Goal: Information Seeking & Learning: Learn about a topic

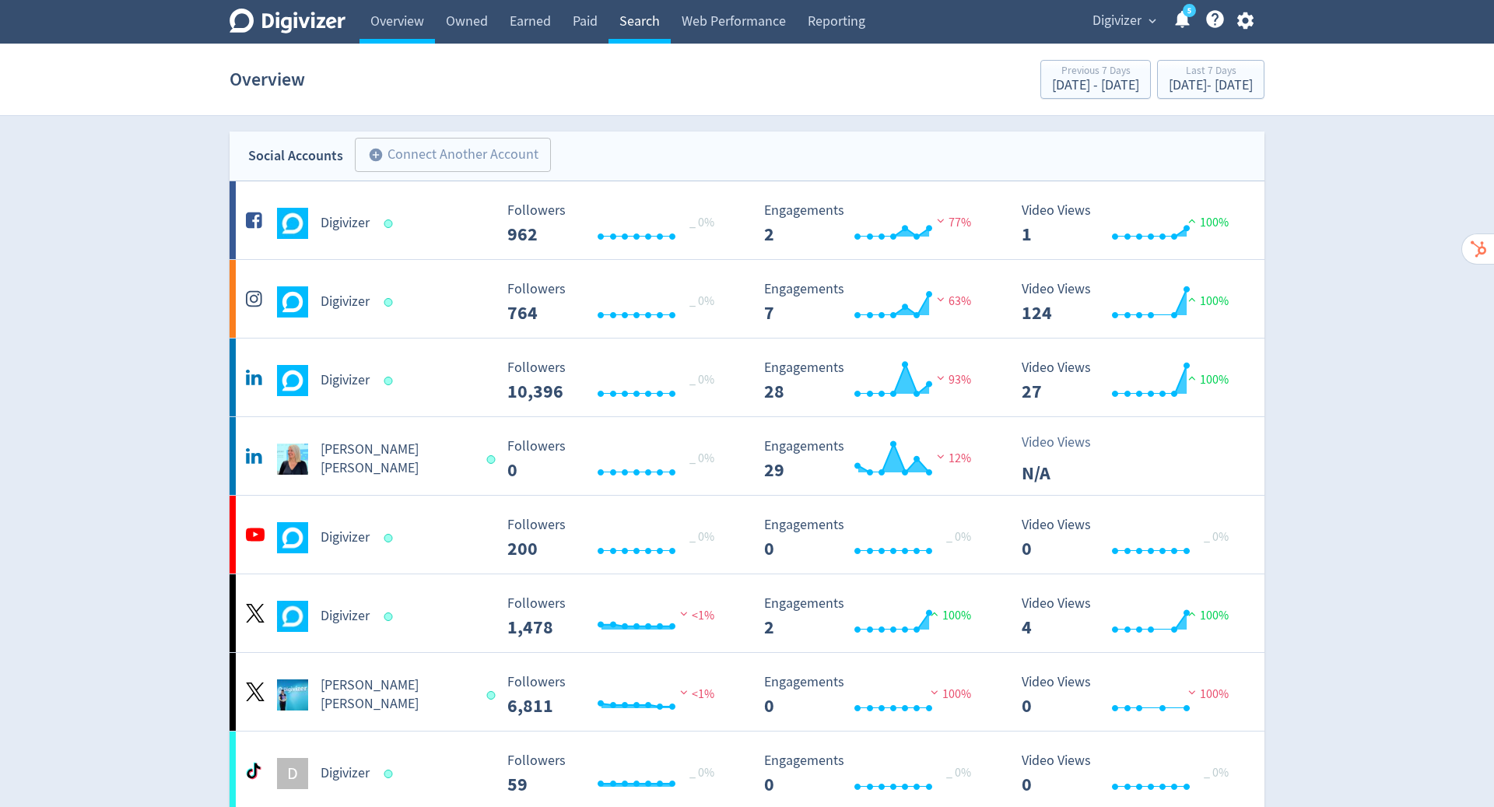
click at [642, 19] on link "Search" at bounding box center [639, 22] width 62 height 44
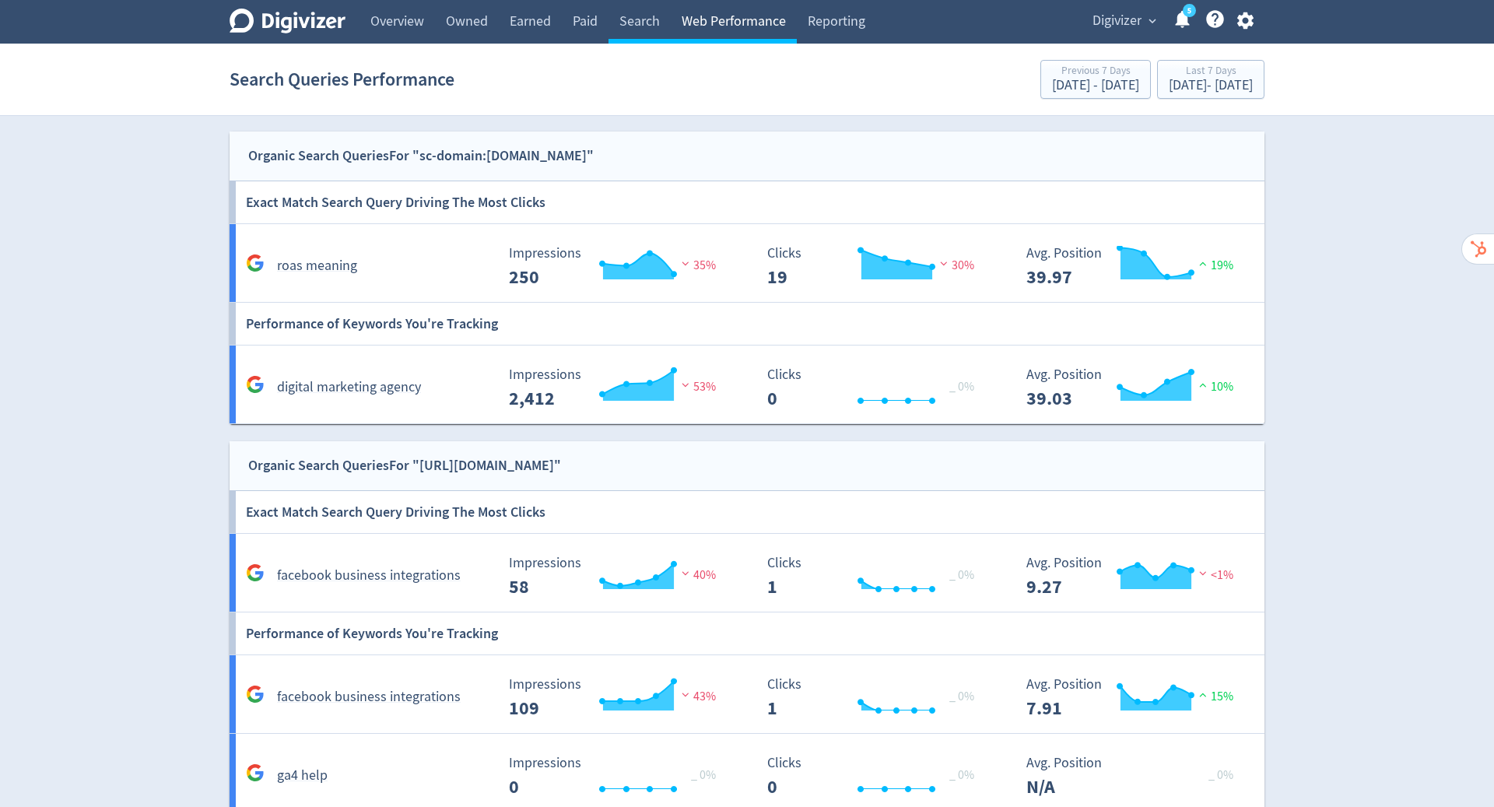
click at [702, 26] on link "Web Performance" at bounding box center [734, 22] width 126 height 44
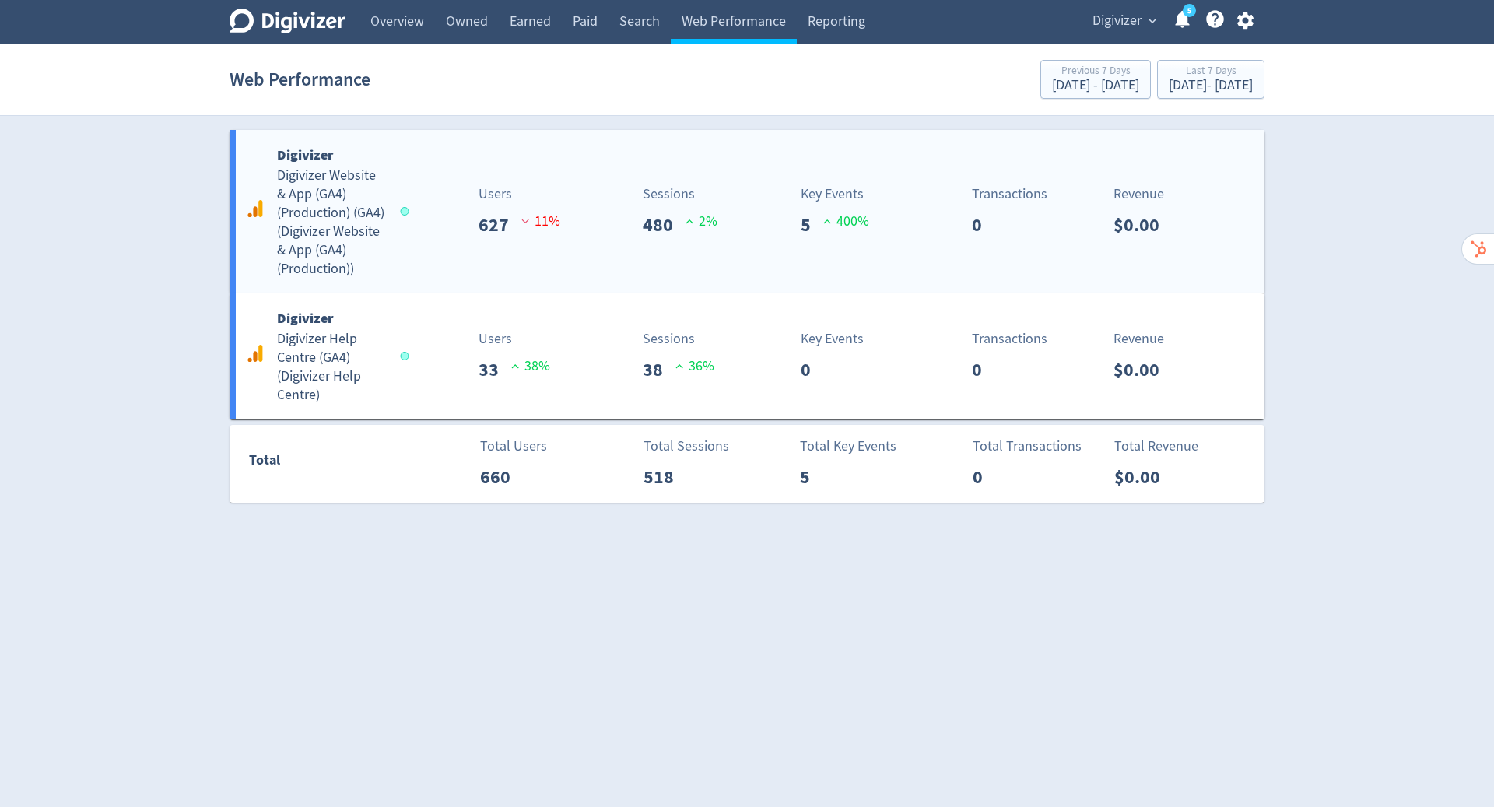
click at [730, 192] on div "Sessions 480 2 %" at bounding box center [692, 211] width 115 height 55
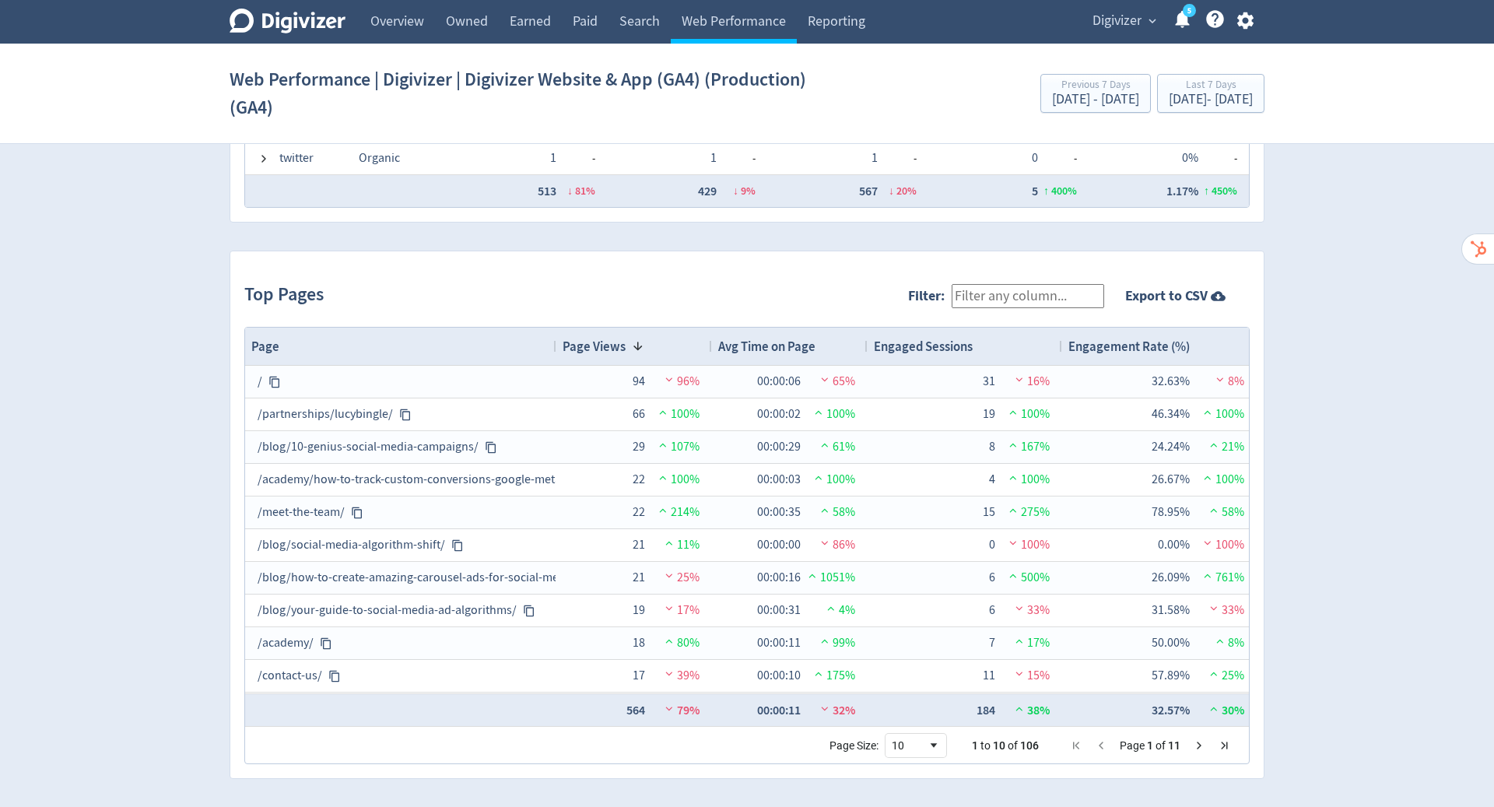
scroll to position [1485, 0]
click at [1199, 111] on button "Last 7 Days [DATE] - [DATE]" at bounding box center [1210, 93] width 107 height 39
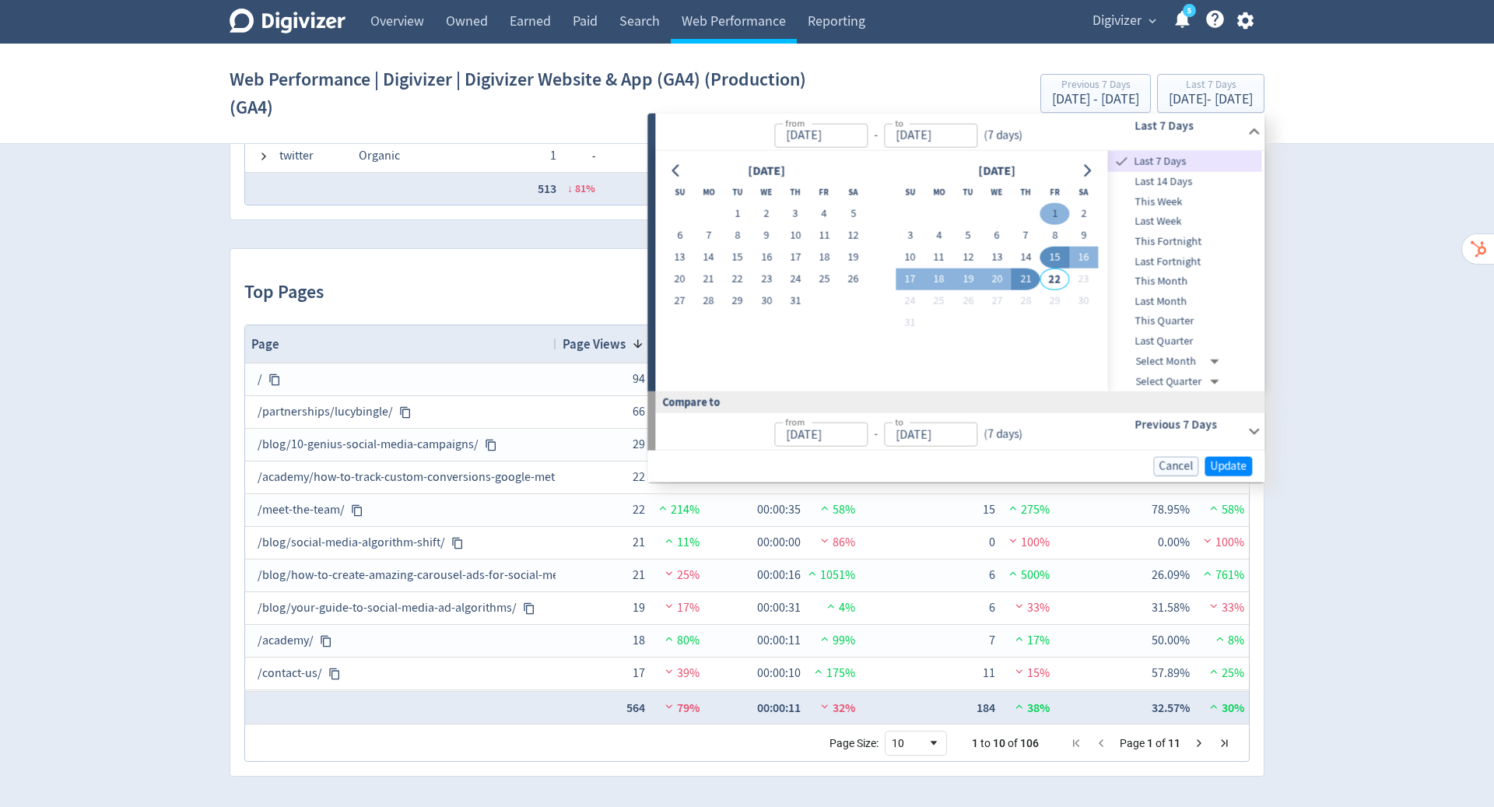
click at [1056, 215] on button "1" at bounding box center [1054, 214] width 29 height 22
type input "[DATE]"
click at [1029, 279] on button "21" at bounding box center [1025, 279] width 29 height 22
type input "[DATE]"
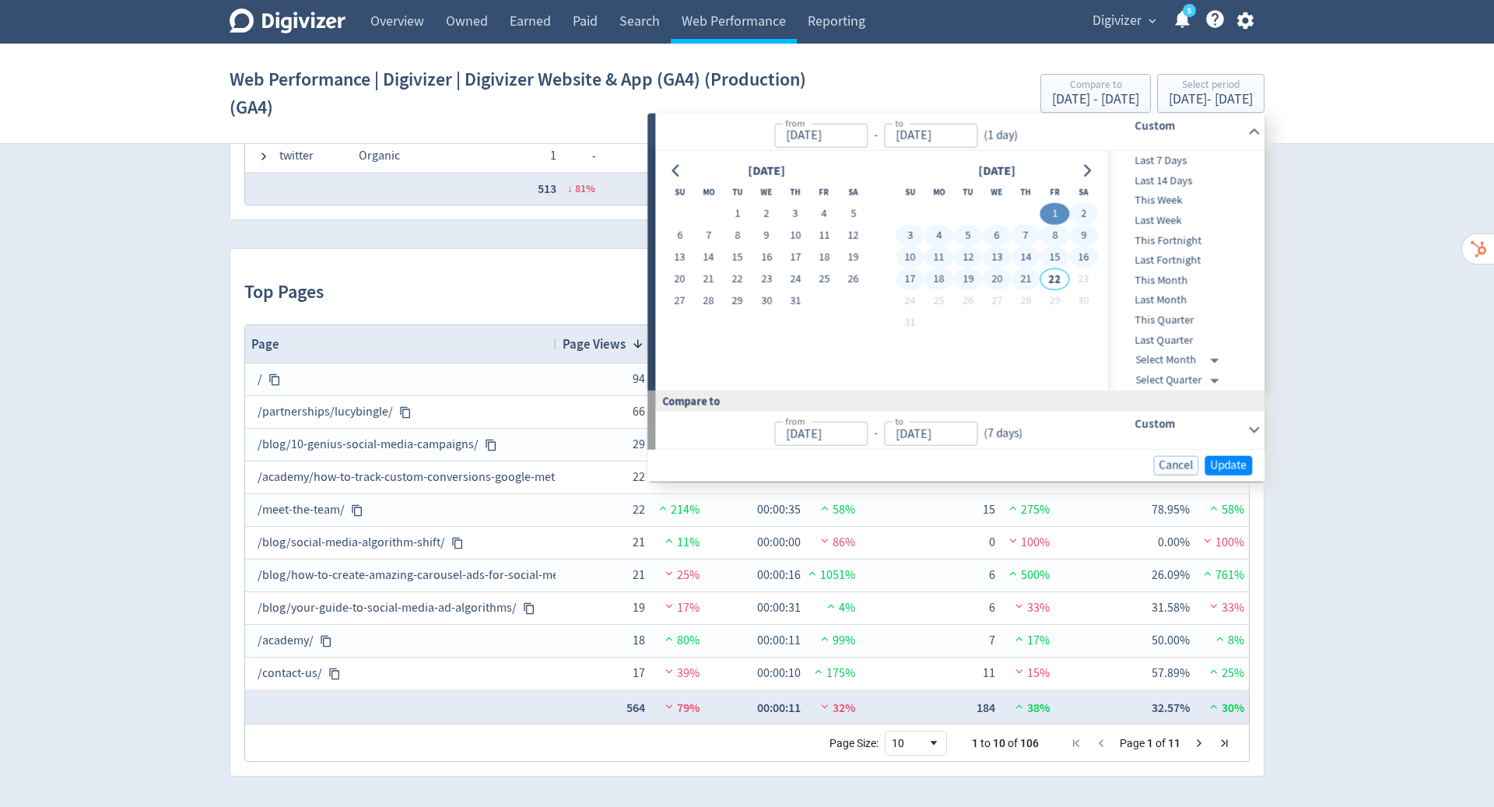
type input "[DATE]"
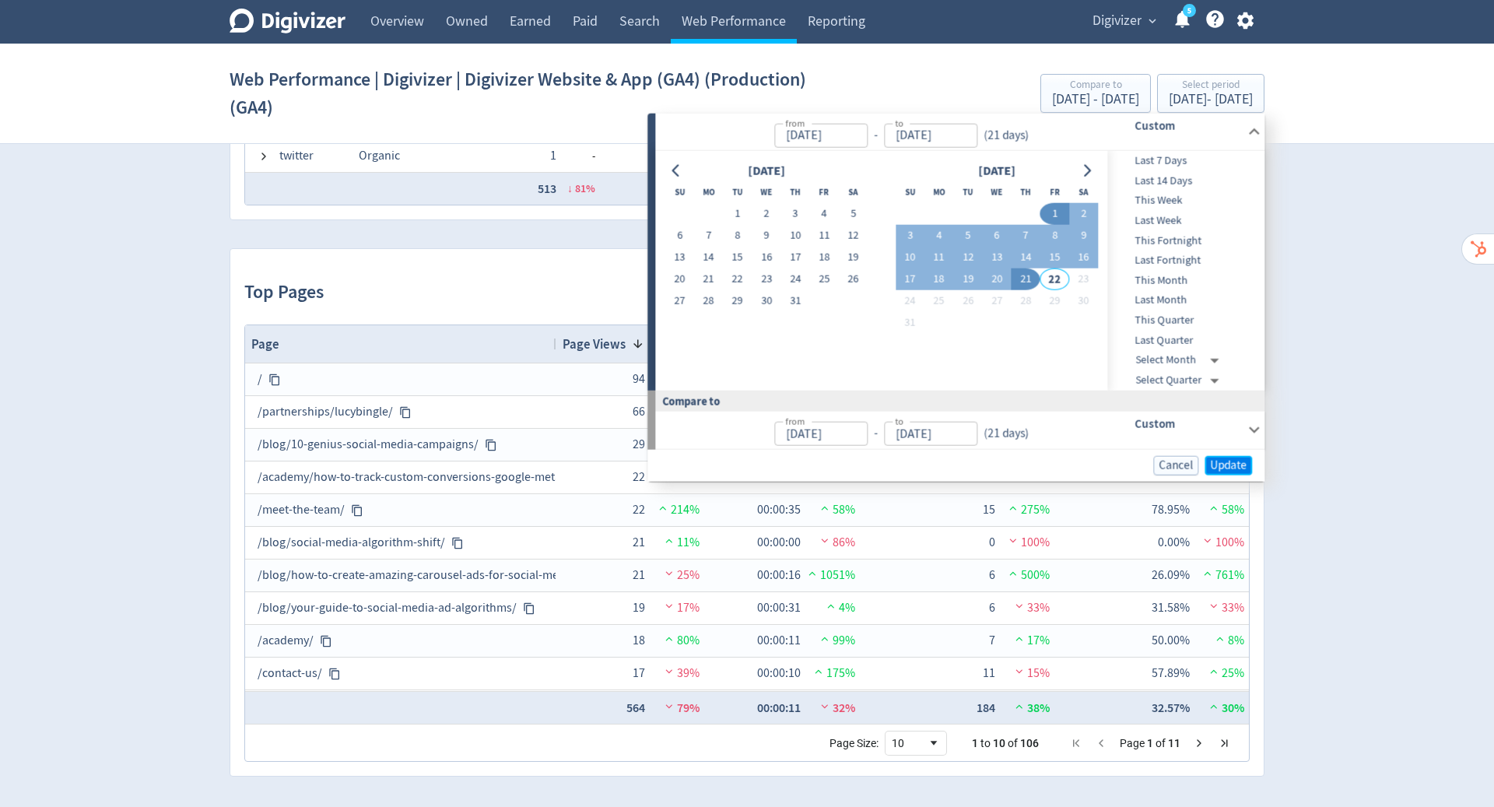
click at [1221, 459] on span "Update" at bounding box center [1228, 465] width 37 height 12
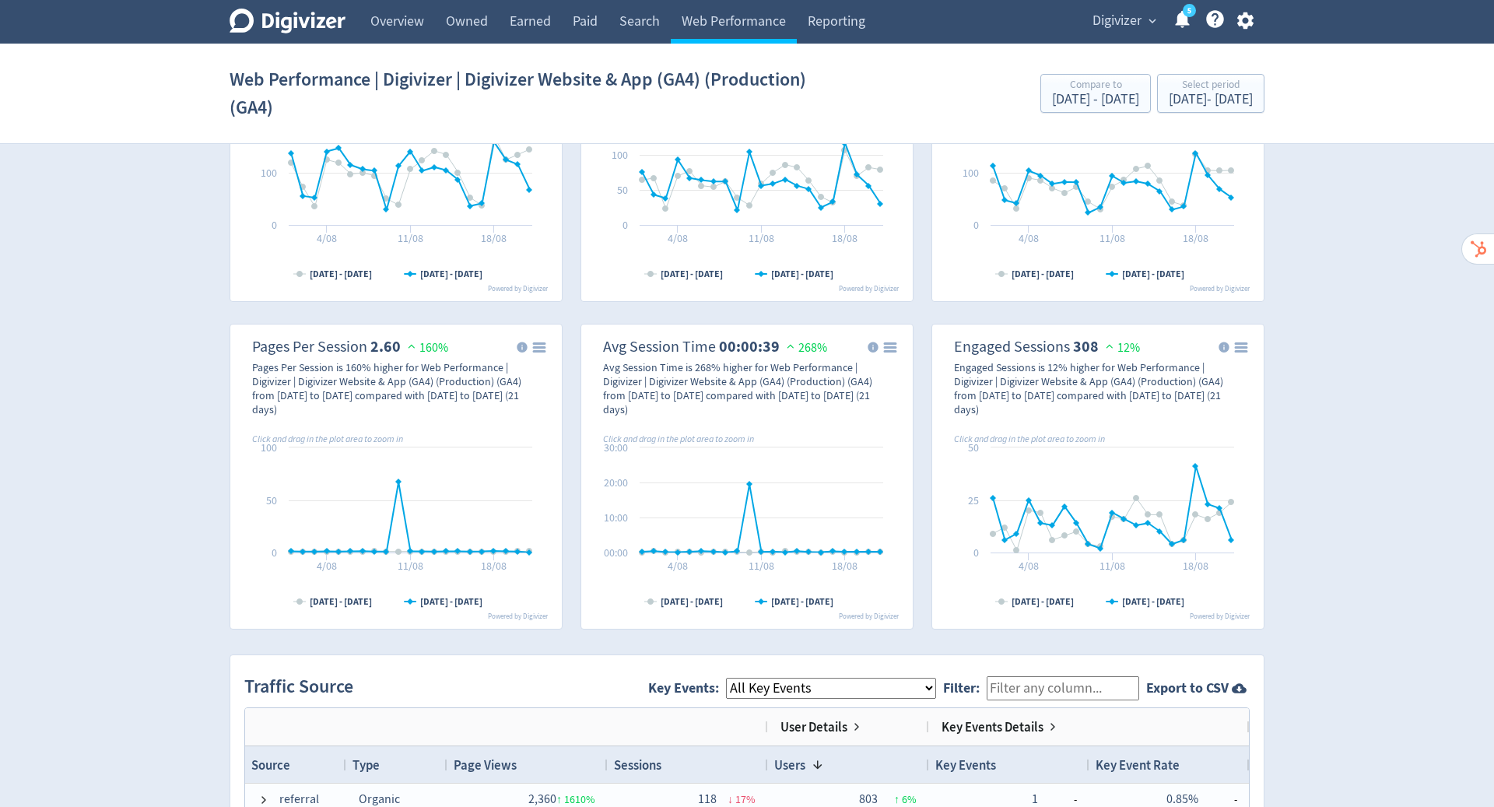
scroll to position [0, 0]
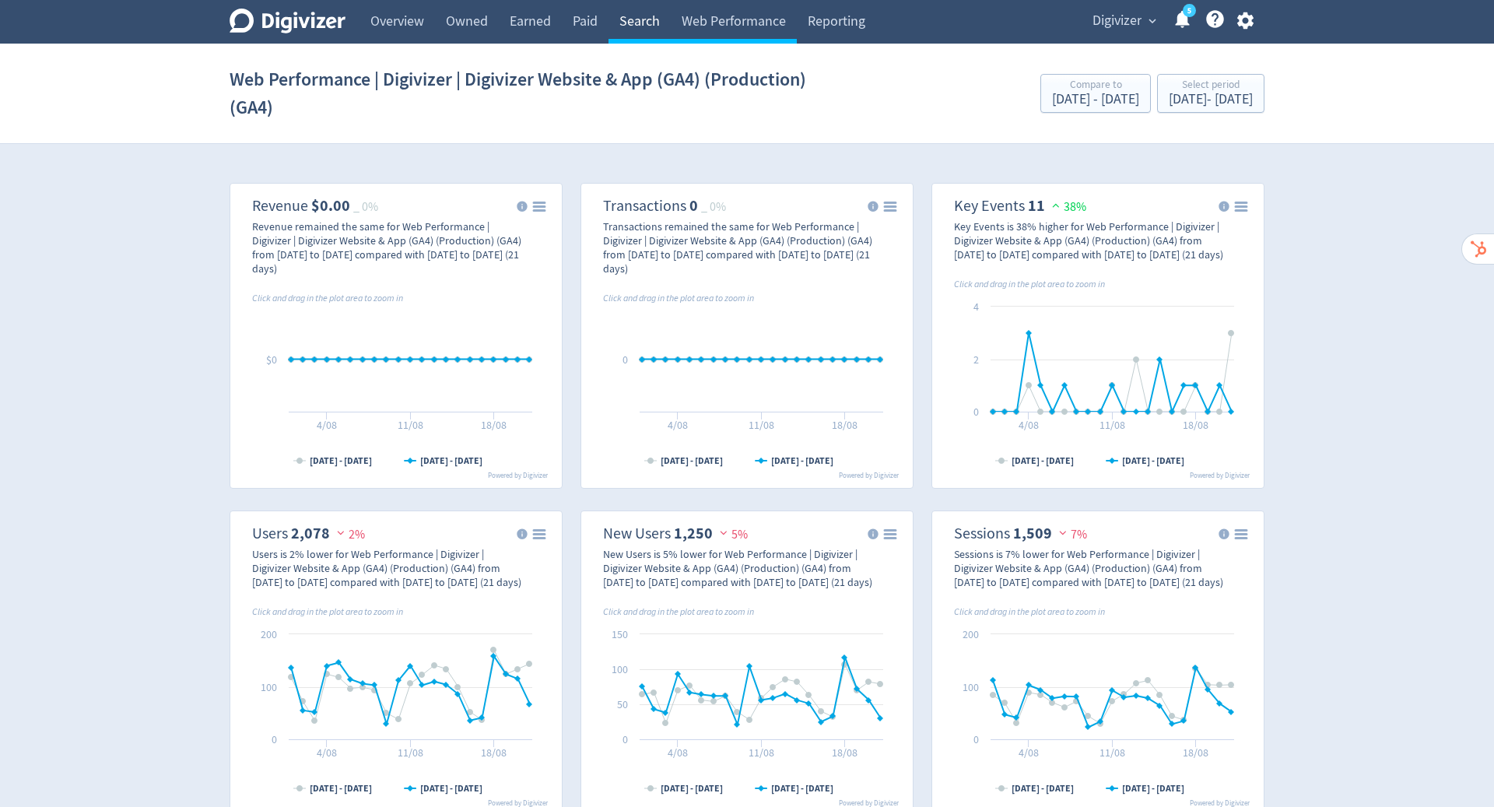
click at [636, 23] on link "Search" at bounding box center [639, 22] width 62 height 44
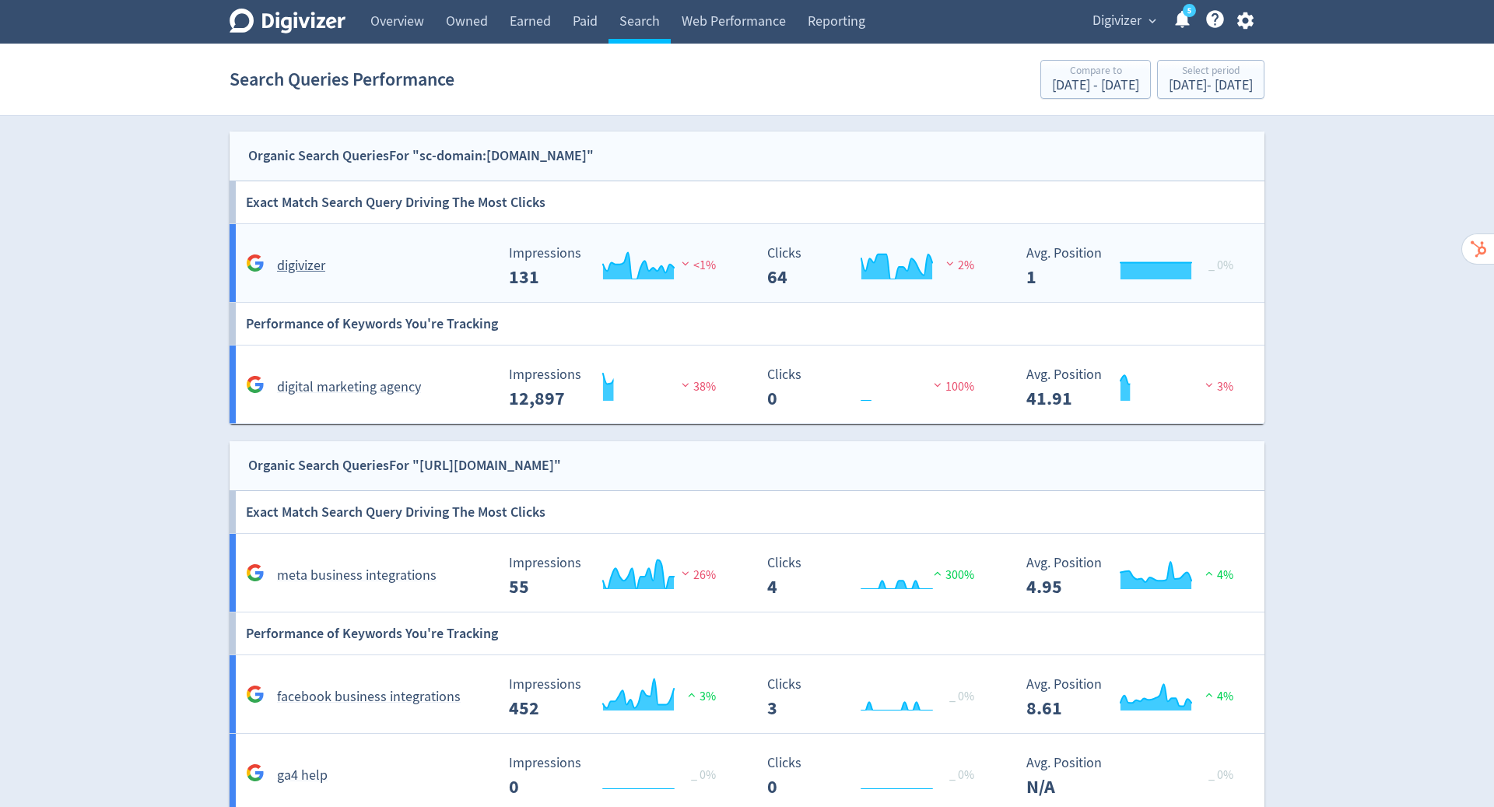
click at [372, 275] on div "digivizer" at bounding box center [368, 266] width 253 height 24
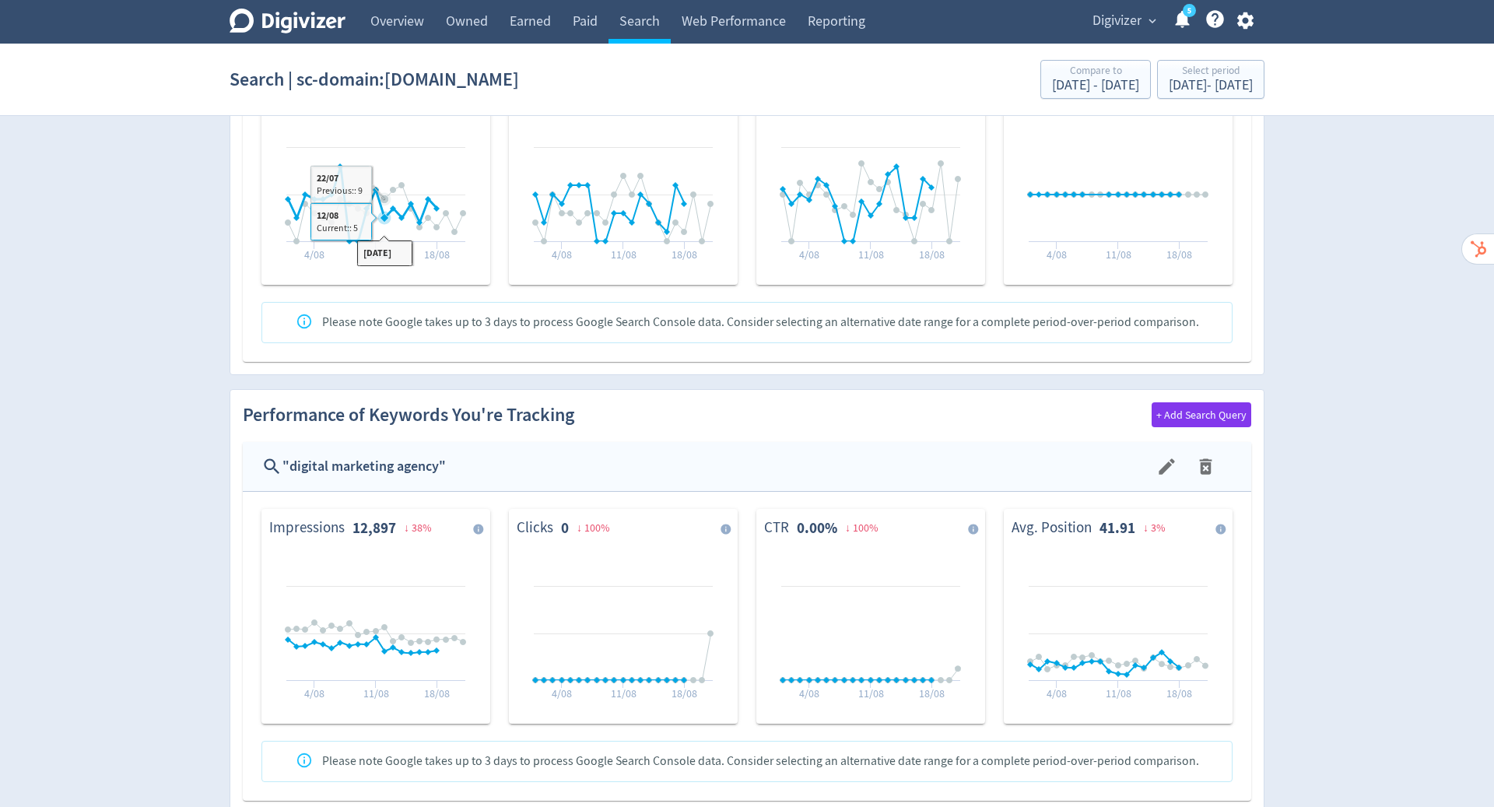
scroll to position [454, 0]
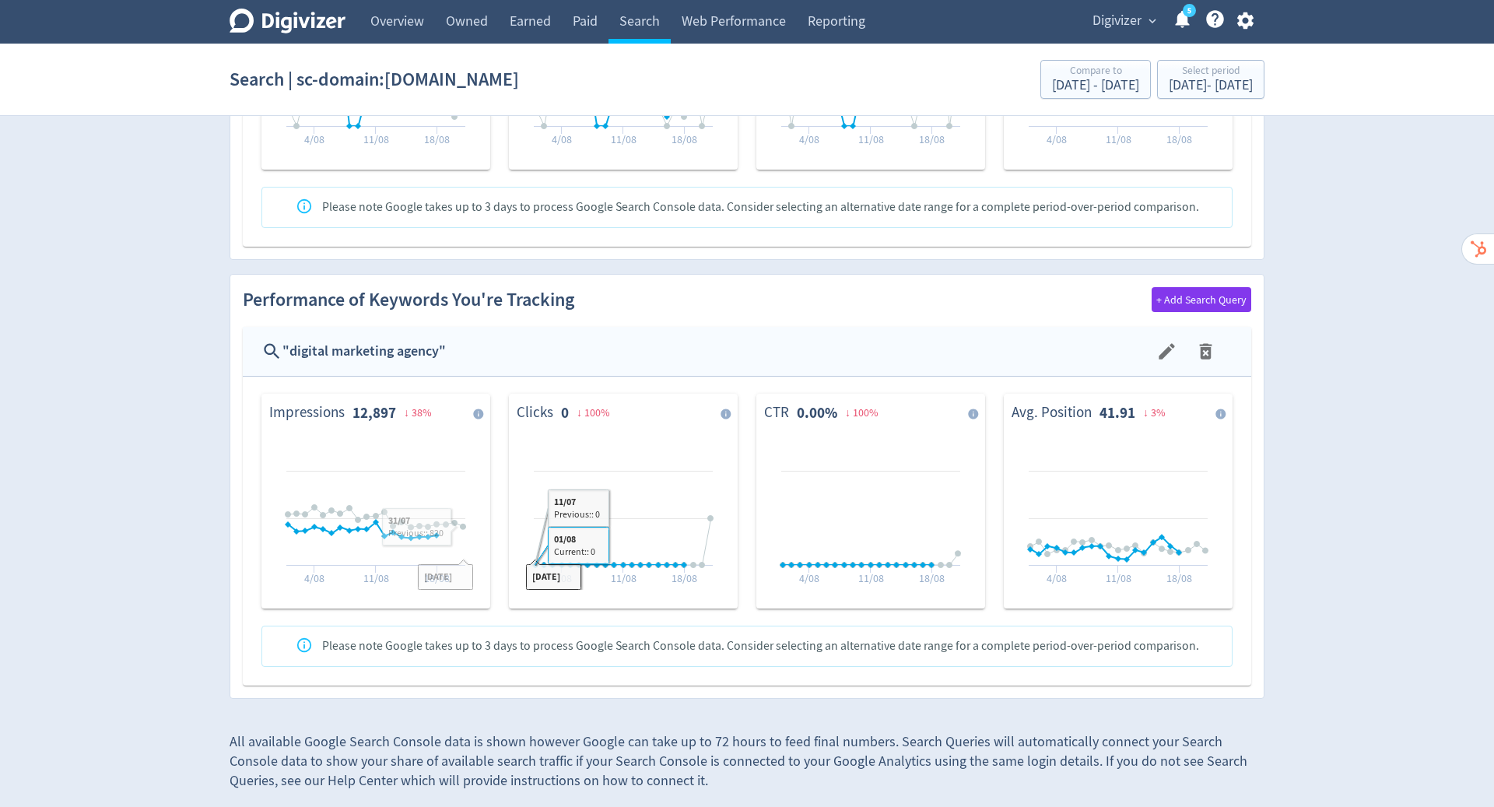
click at [415, 351] on div "" digital marketing agency "" at bounding box center [718, 351] width 872 height 23
click at [588, 15] on link "Paid" at bounding box center [585, 22] width 47 height 44
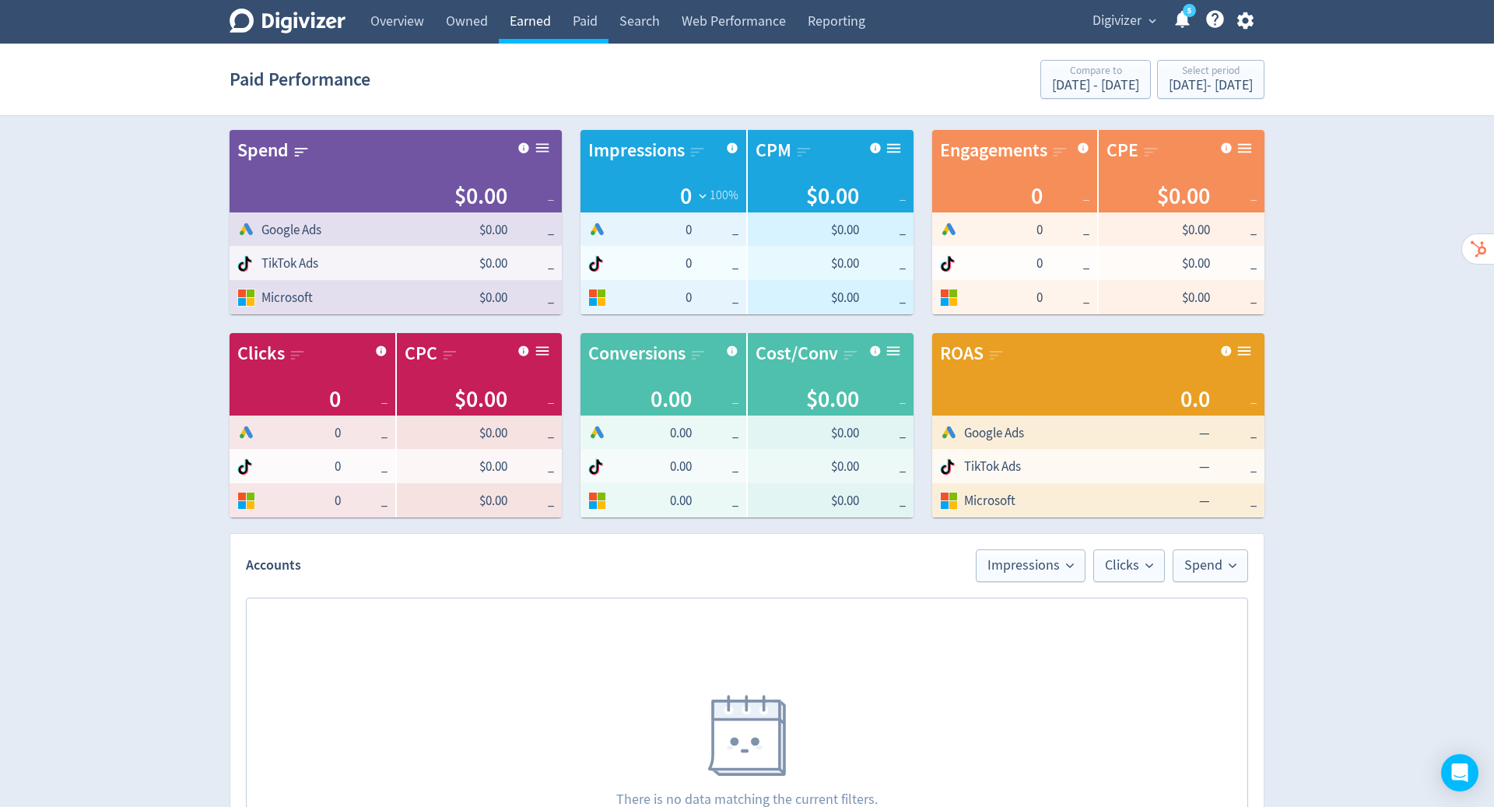
click at [509, 23] on link "Earned" at bounding box center [530, 22] width 63 height 44
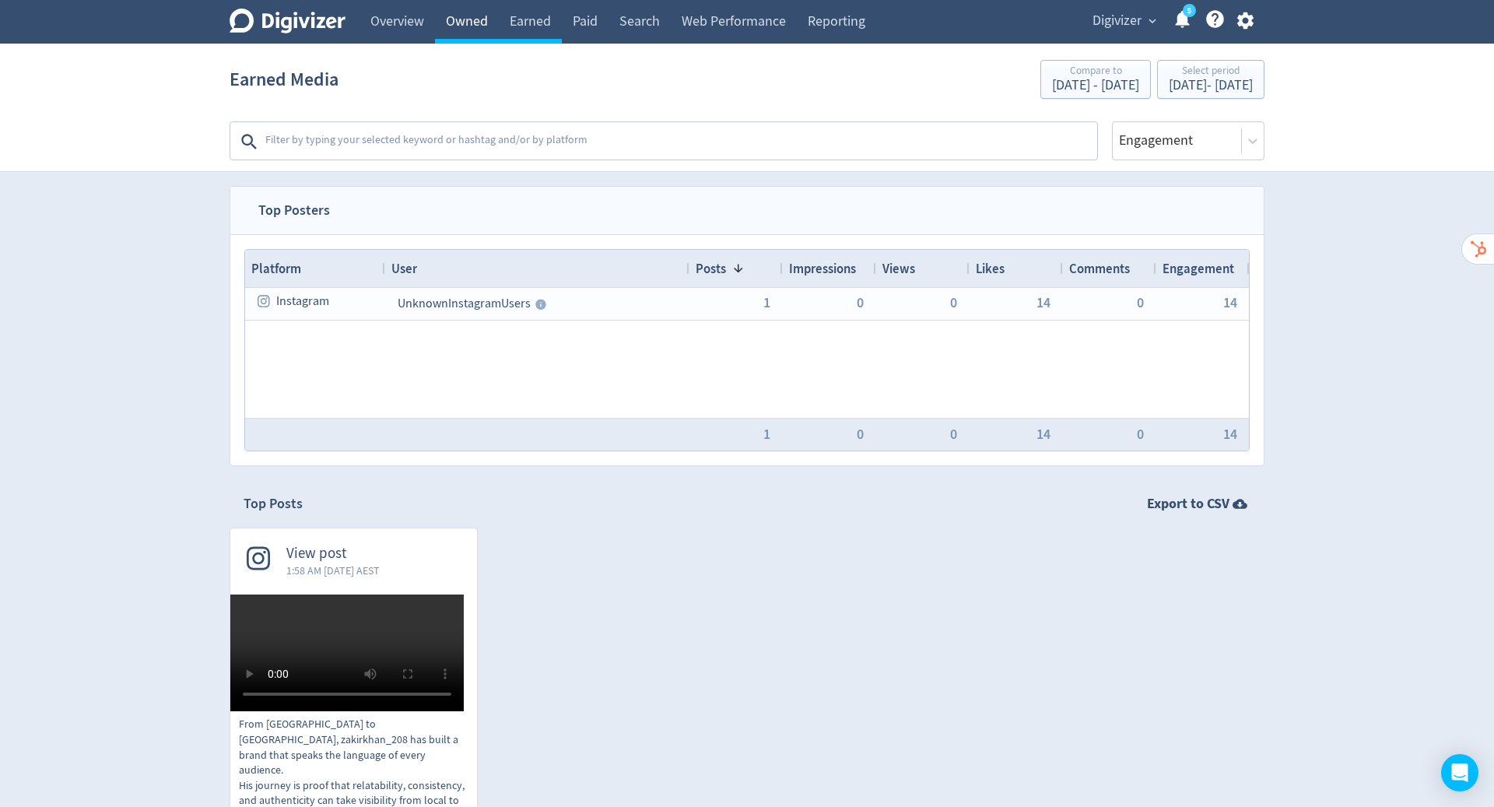
click at [468, 25] on link "Owned" at bounding box center [467, 22] width 64 height 44
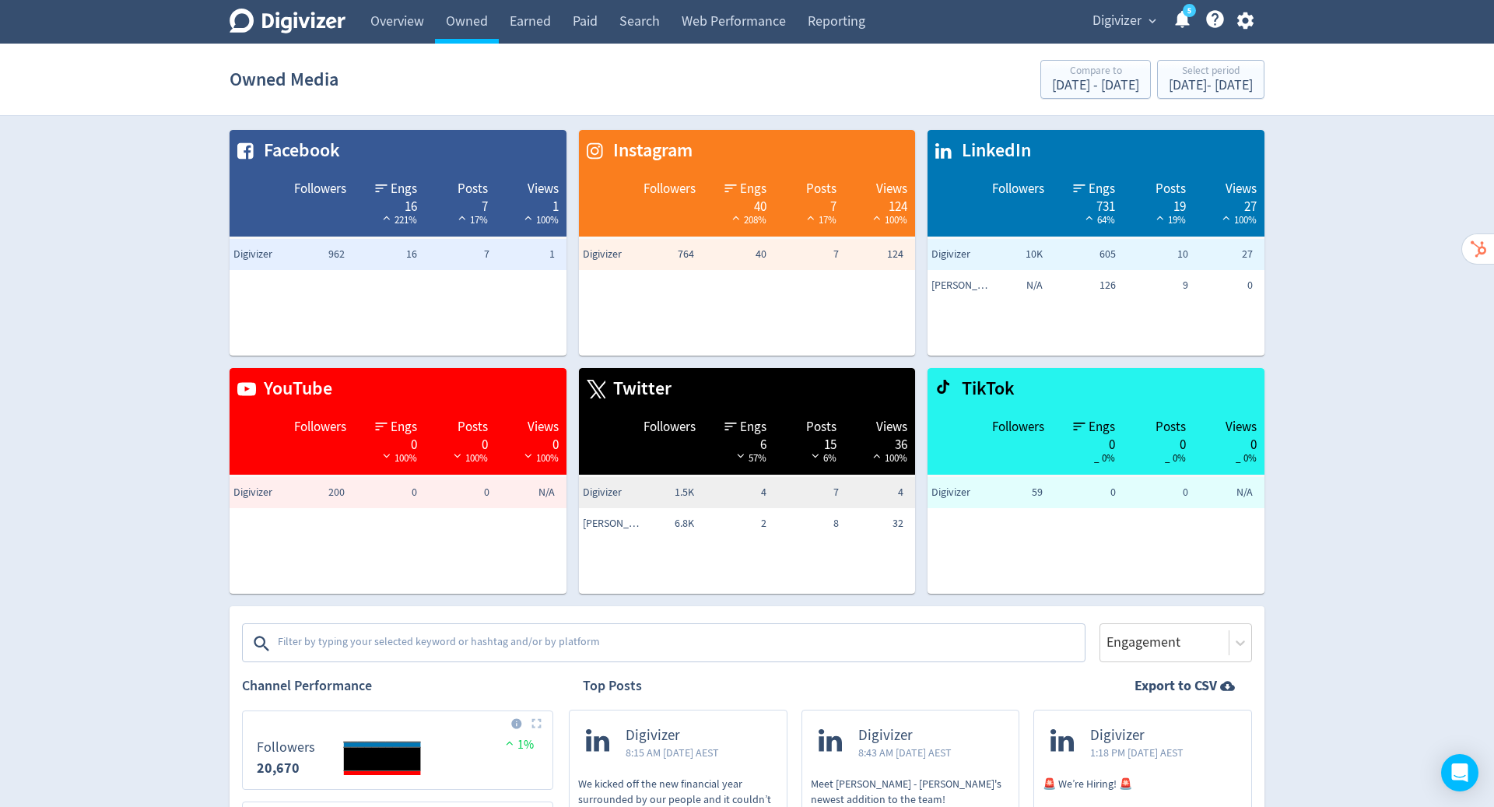
click at [1131, 20] on span "Digivizer" at bounding box center [1116, 21] width 49 height 25
